Goal: Information Seeking & Learning: Stay updated

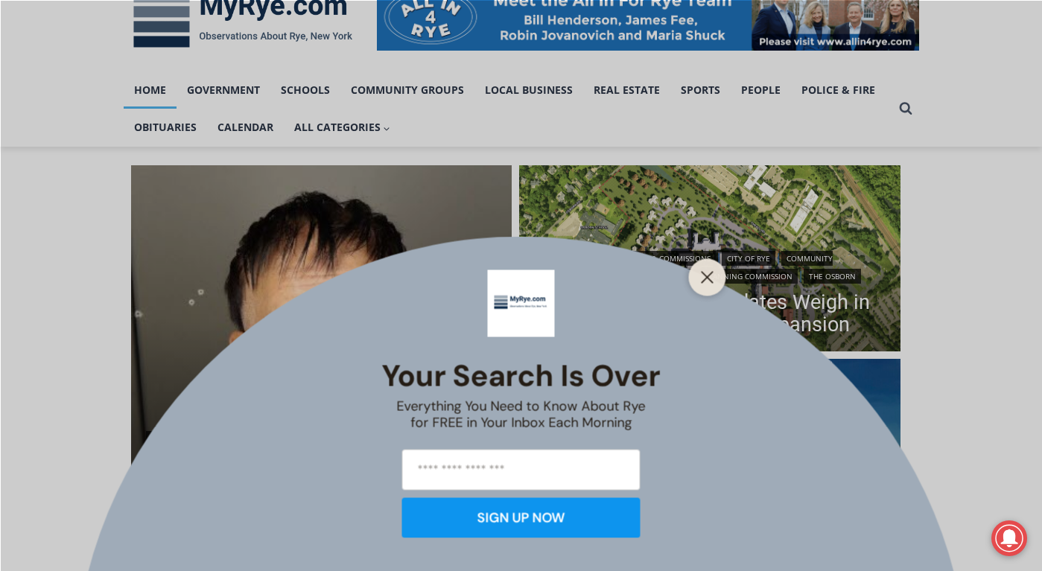
scroll to position [353, 0]
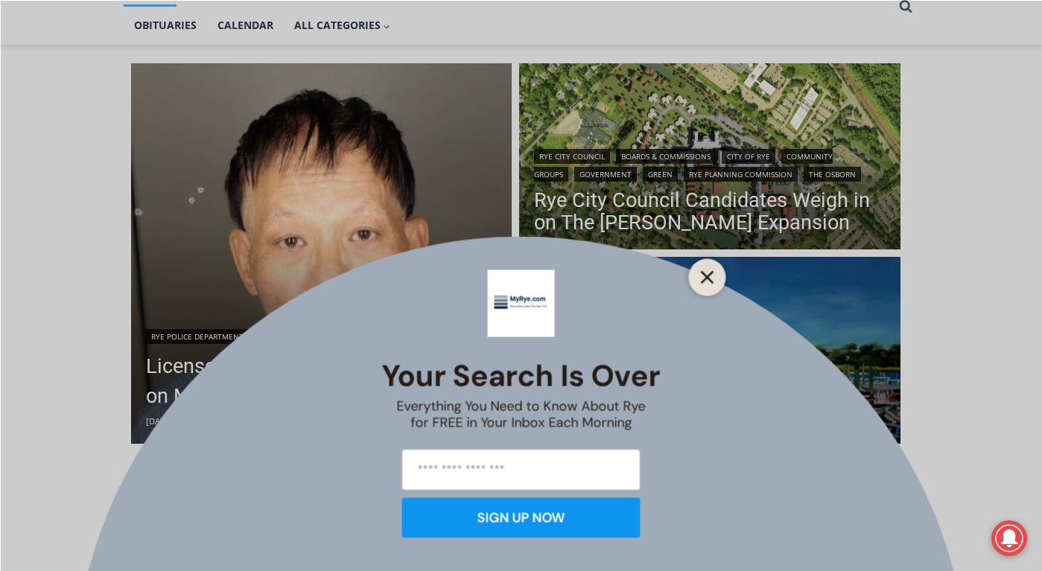
click at [712, 279] on icon "Close" at bounding box center [707, 276] width 13 height 13
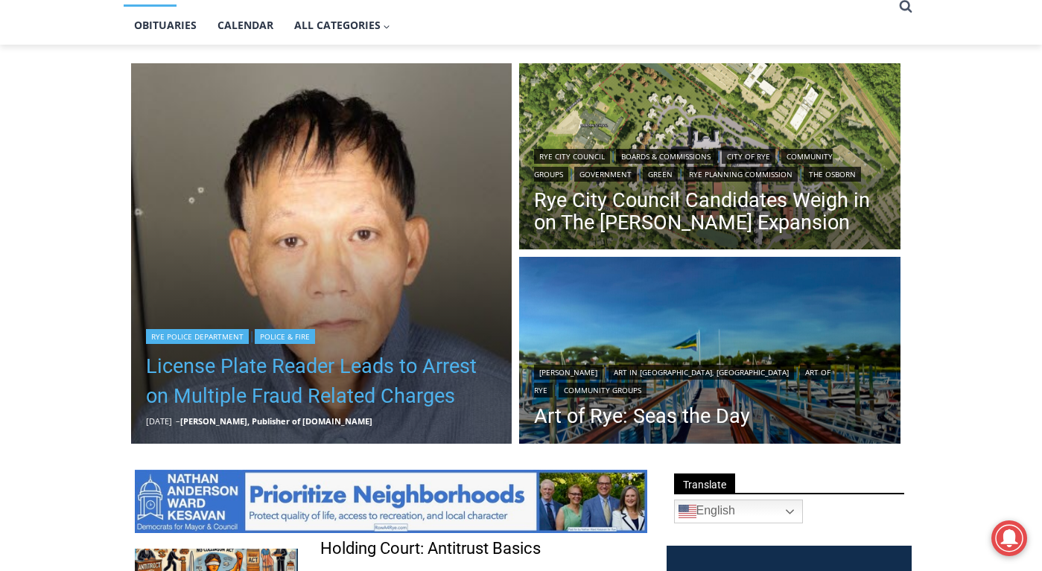
click at [359, 383] on link "License Plate Reader Leads to Arrest on Multiple Fraud Related Charges" at bounding box center [322, 382] width 352 height 60
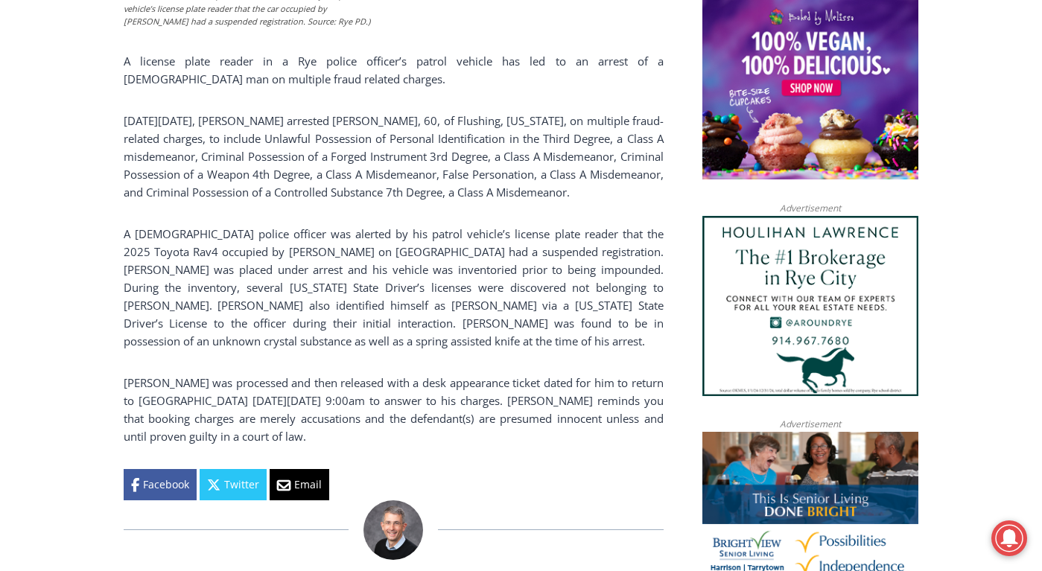
scroll to position [1038, 0]
